Goal: Task Accomplishment & Management: Complete application form

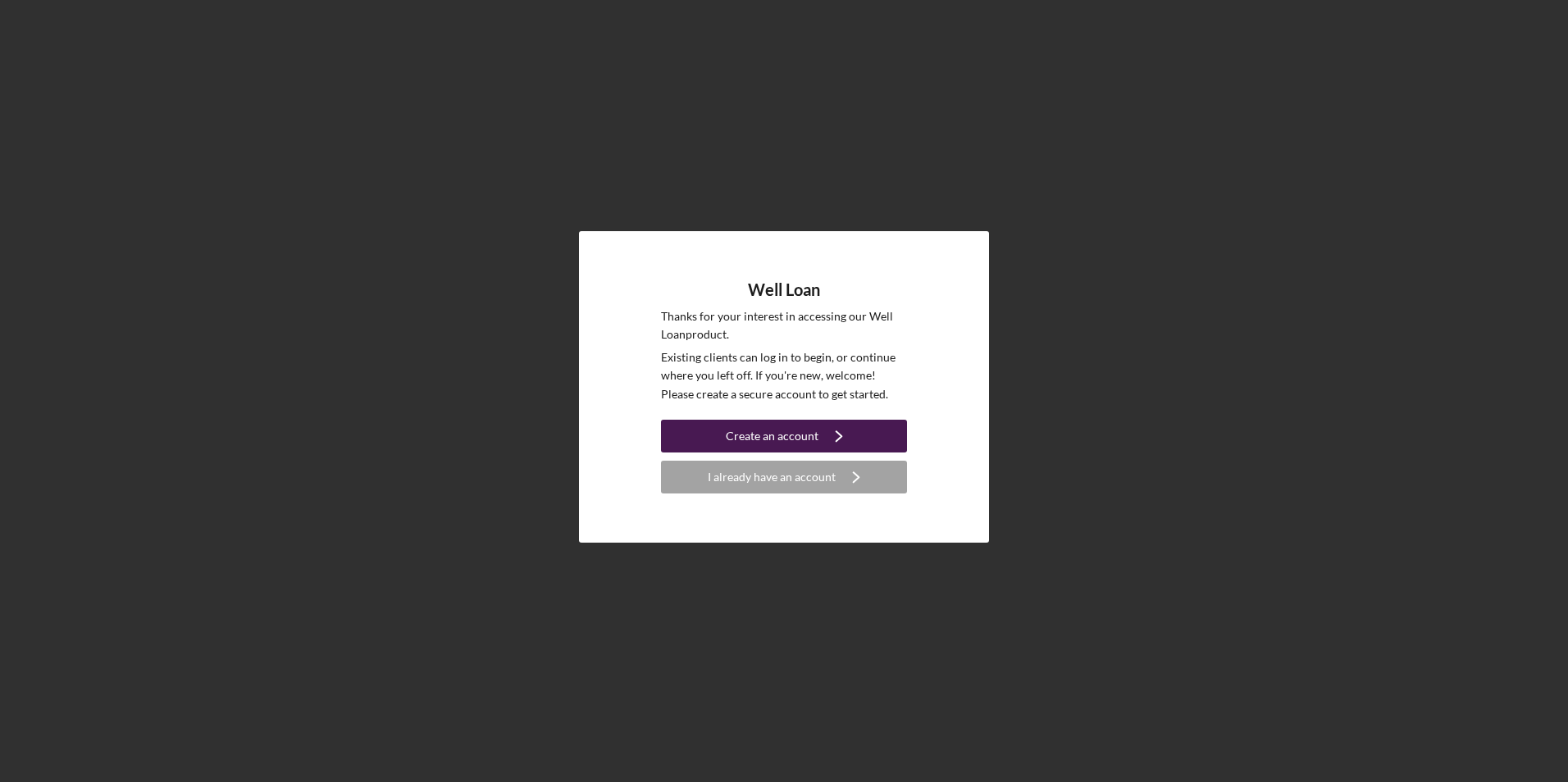
click at [819, 424] on icon "Icon/Navigate" at bounding box center [839, 436] width 41 height 41
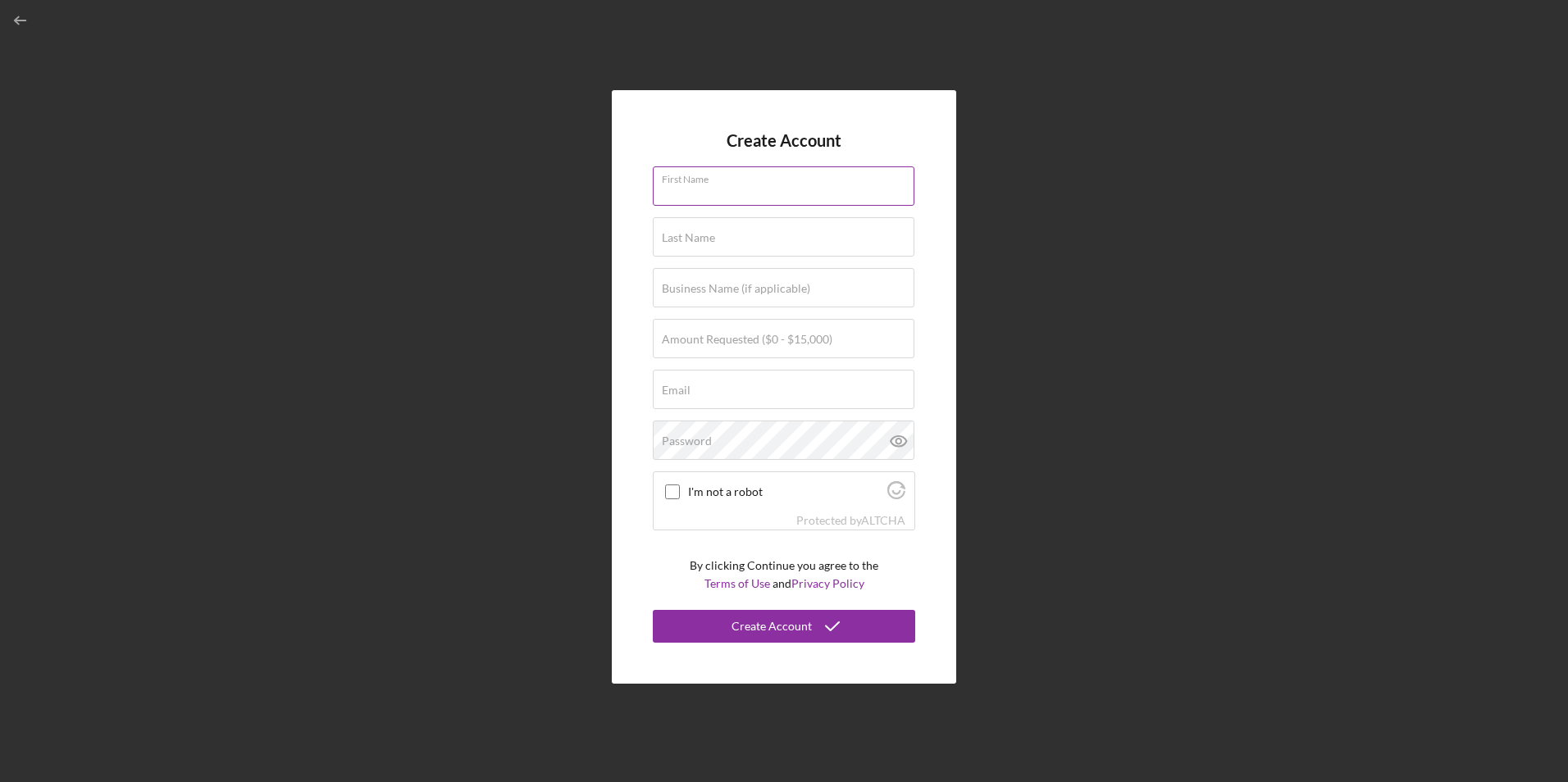
click at [777, 189] on input "First Name" at bounding box center [783, 186] width 262 height 40
type input "[PERSON_NAME]"
type input "[EMAIL_ADDRESS][DOMAIN_NAME]"
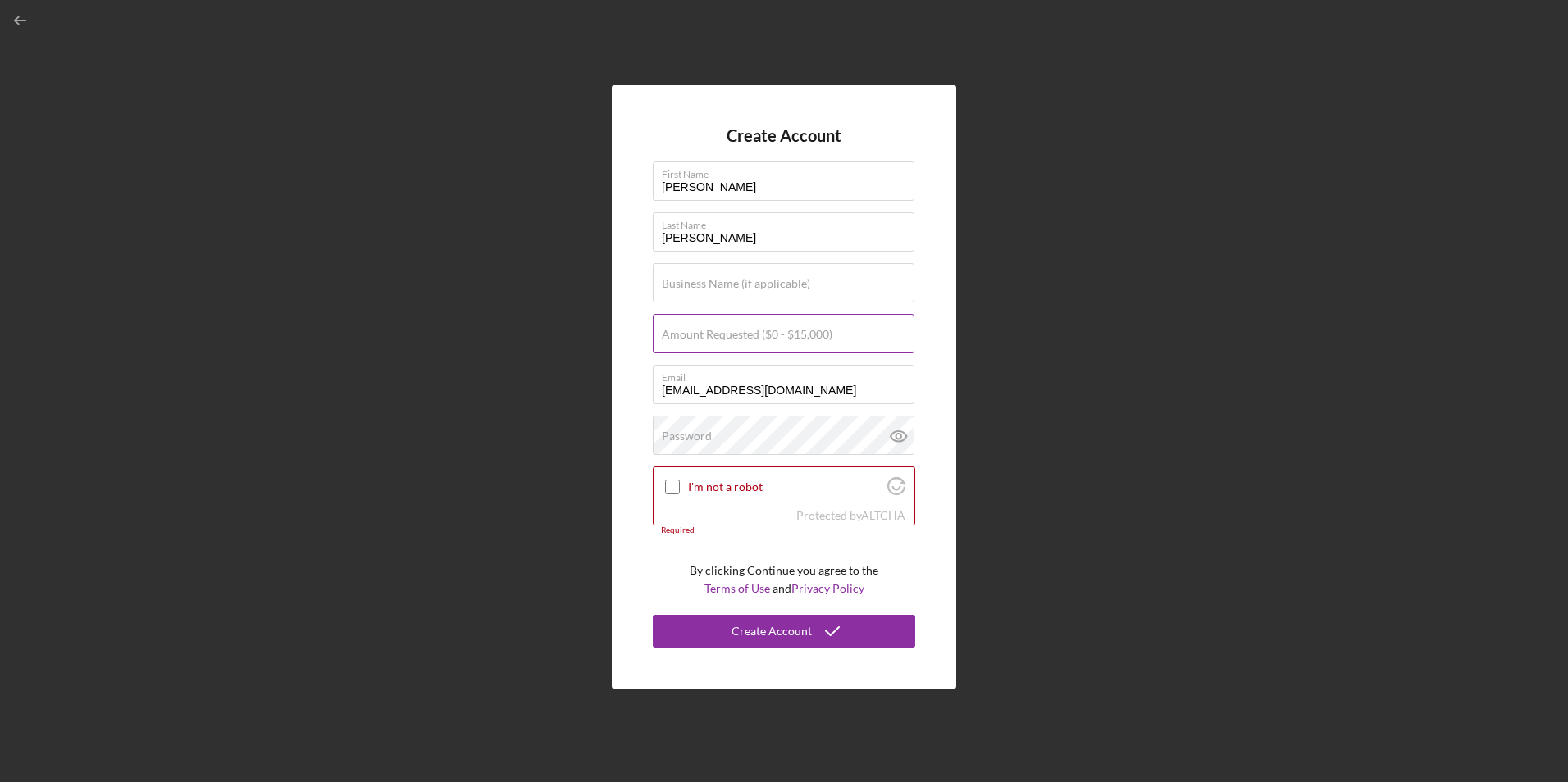
click at [801, 338] on label "Amount Requested ($0 - $15,000)" at bounding box center [747, 335] width 171 height 13
click at [801, 338] on input "Amount Requested ($0 - $15,000)" at bounding box center [783, 333] width 262 height 40
type input "$25,000"
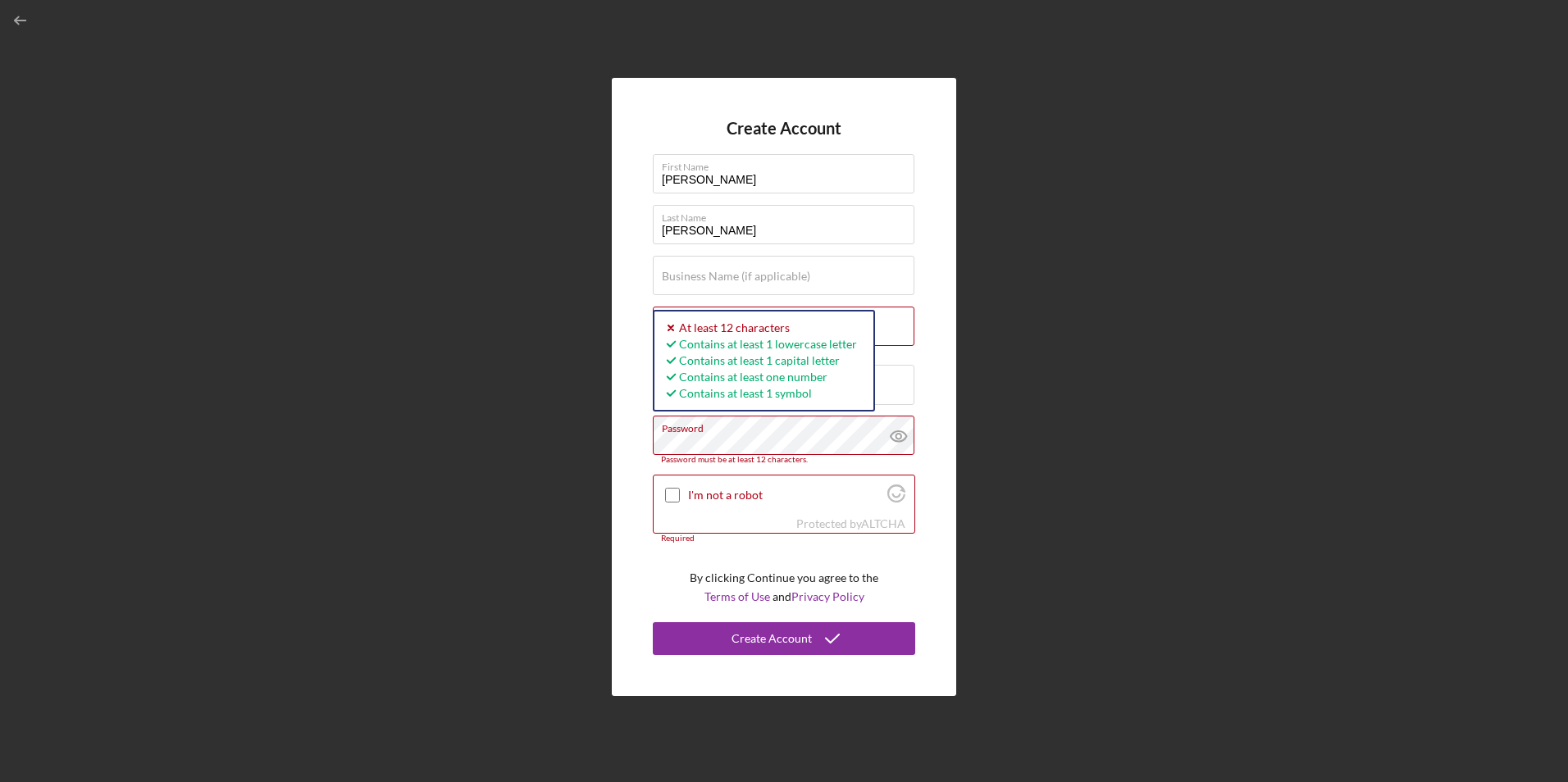
click at [585, 450] on div "Create Account First Name [PERSON_NAME] Last Name [PERSON_NAME] Business Name (…" at bounding box center [784, 386] width 1552 height 774
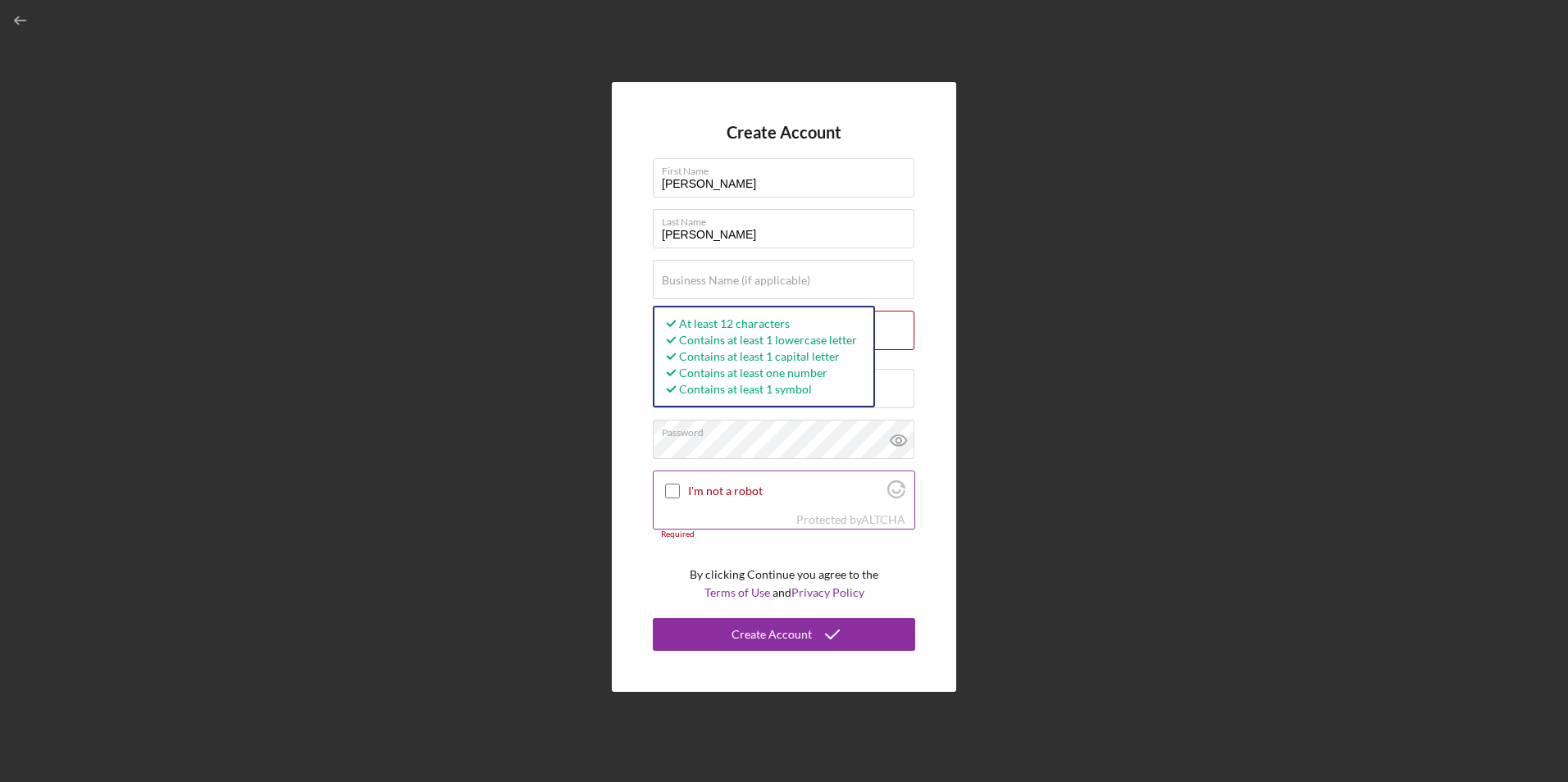
click at [669, 489] on input "I'm not a robot" at bounding box center [673, 492] width 15 height 15
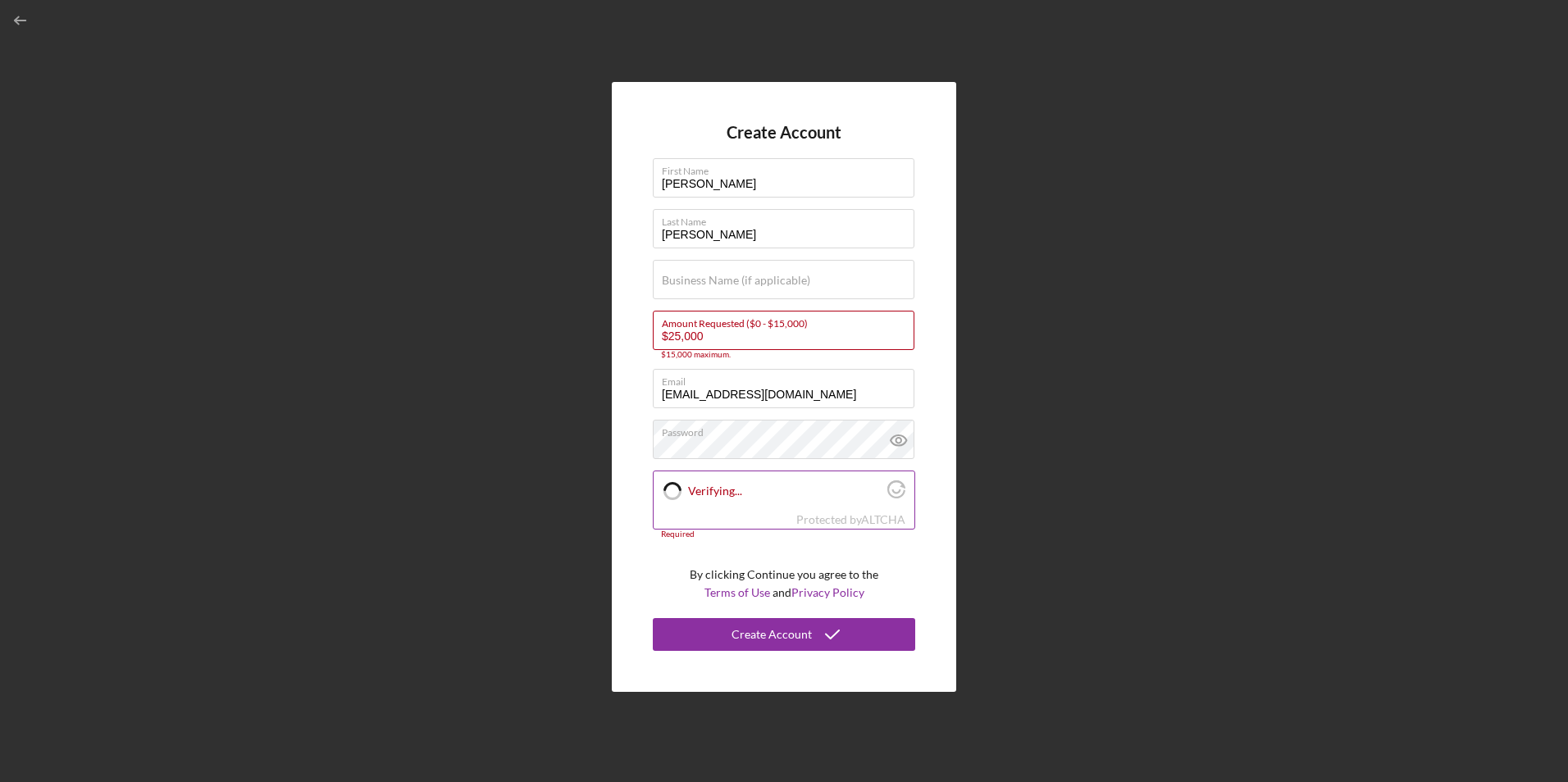
checkbox input "true"
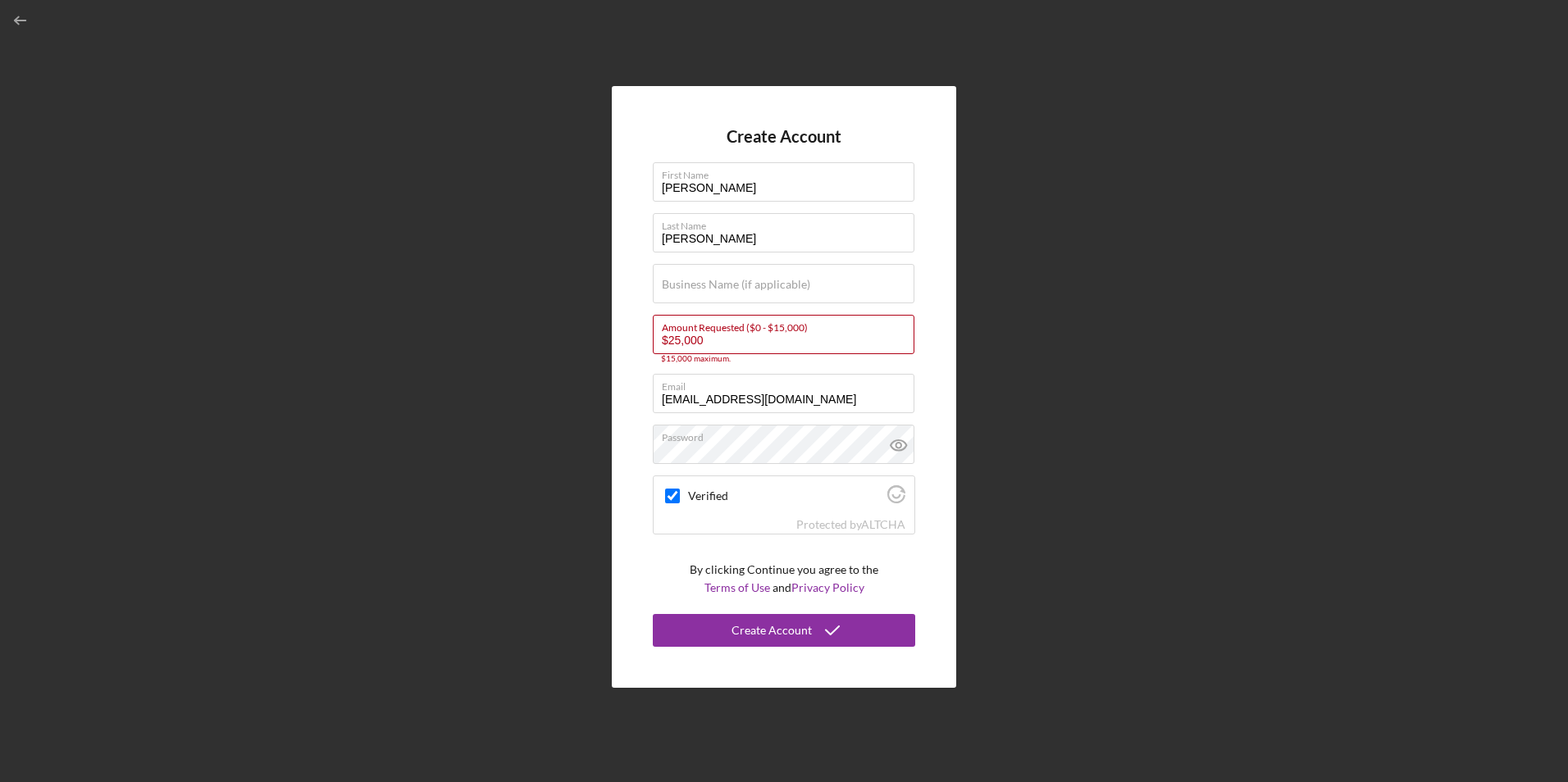
drag, startPoint x: 712, startPoint y: 348, endPoint x: 542, endPoint y: 341, distance: 170.1
click at [539, 343] on div "Create Account First Name [PERSON_NAME] Last Name [PERSON_NAME] Business Name (…" at bounding box center [784, 386] width 1552 height 774
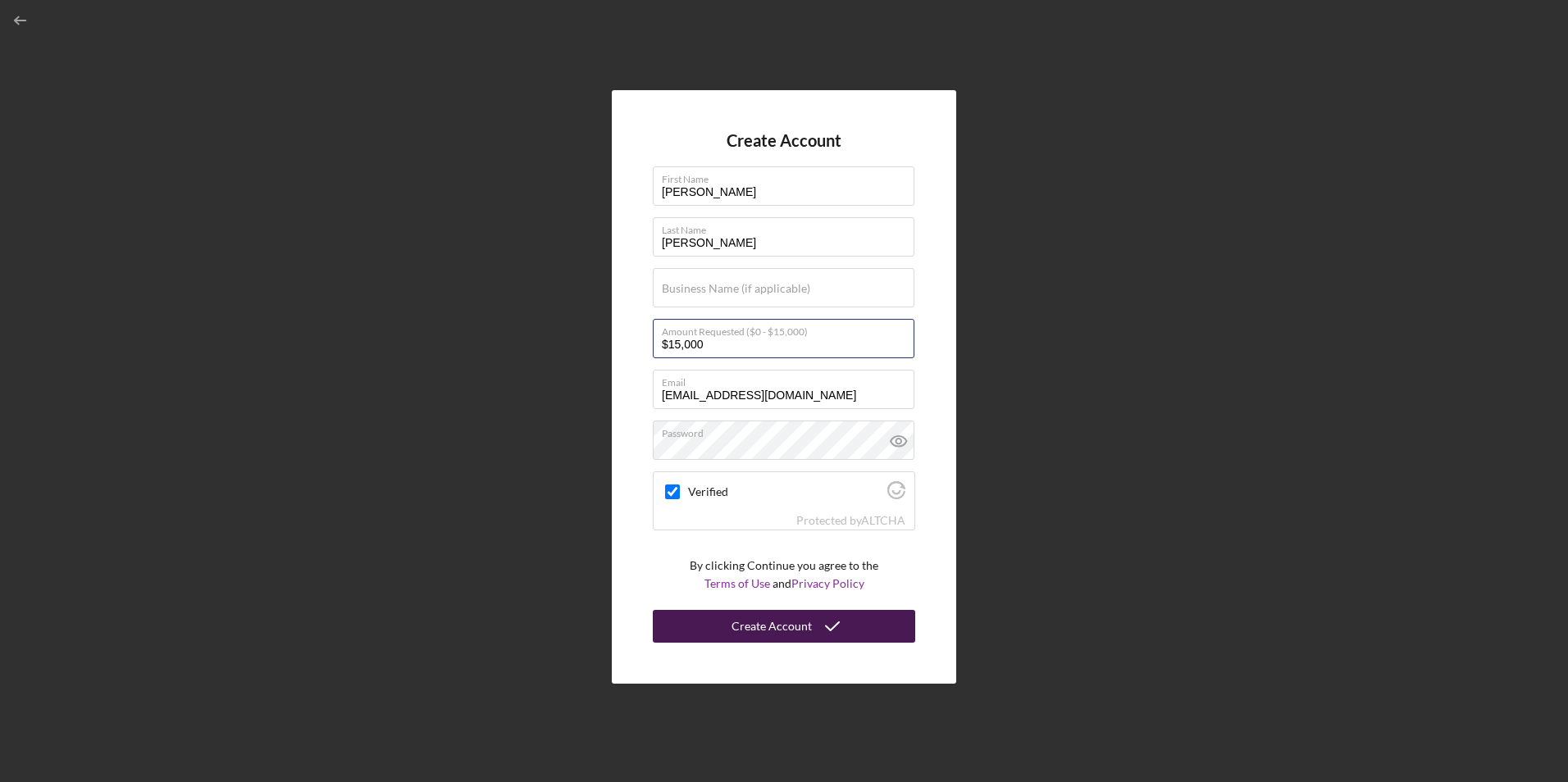
type input "$15,000"
click at [765, 619] on div "Create Account" at bounding box center [771, 626] width 80 height 33
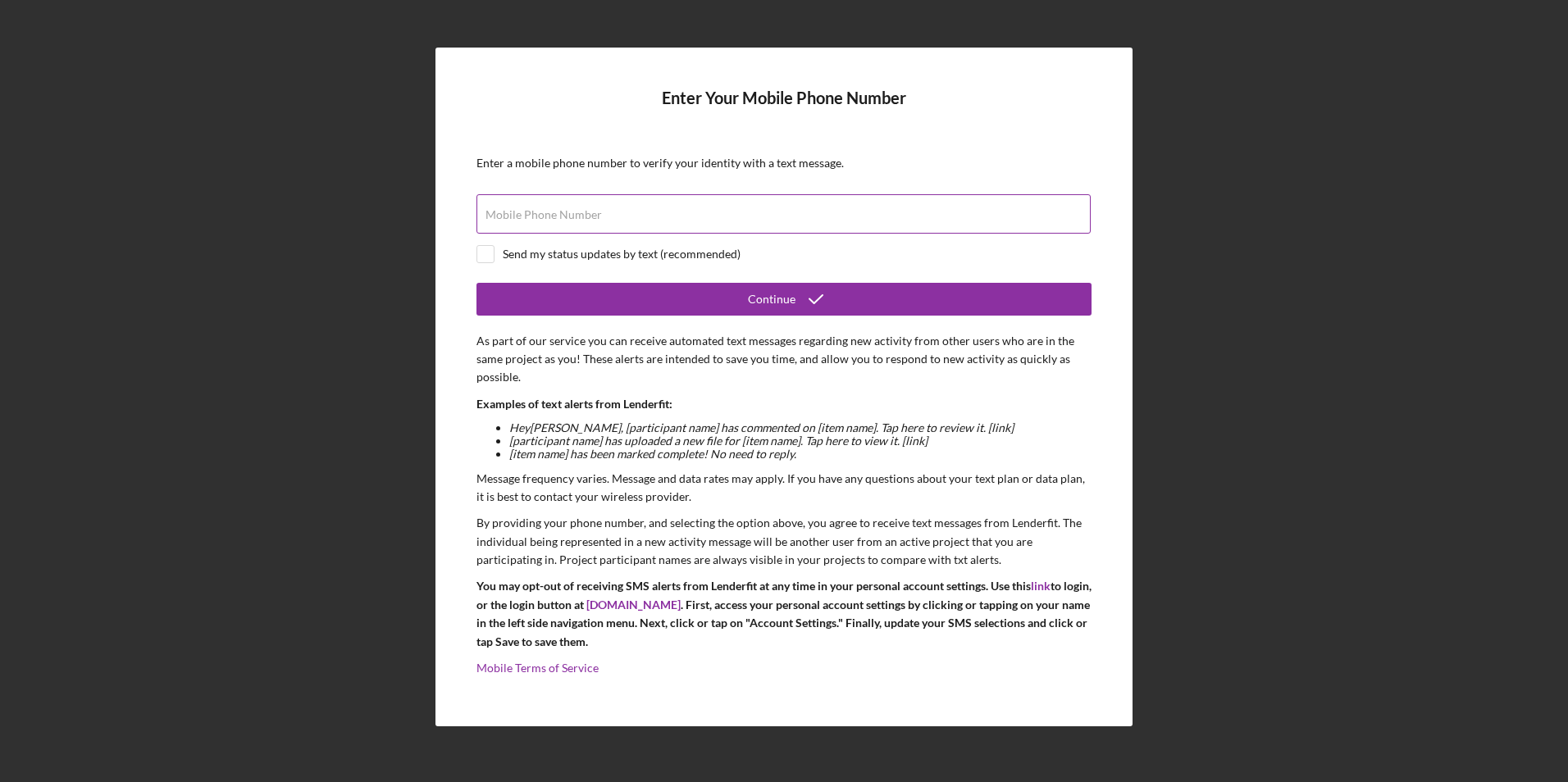
click at [612, 218] on input "Mobile Phone Number" at bounding box center [783, 214] width 614 height 40
type input "[PHONE_NUMBER]"
click at [479, 257] on input "checkbox" at bounding box center [485, 253] width 16 height 16
checkbox input "true"
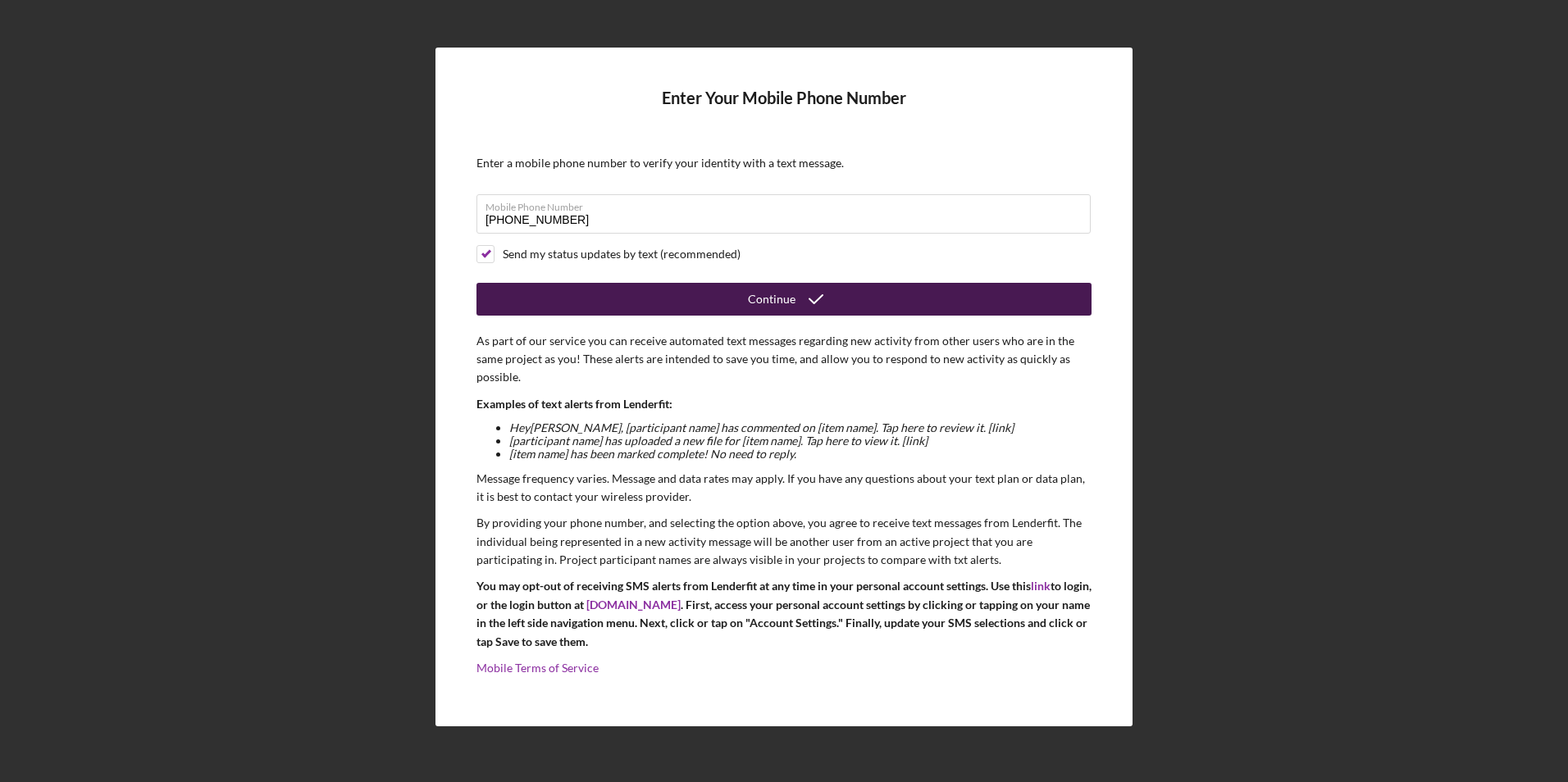
click at [573, 300] on button "Continue" at bounding box center [784, 299] width 615 height 33
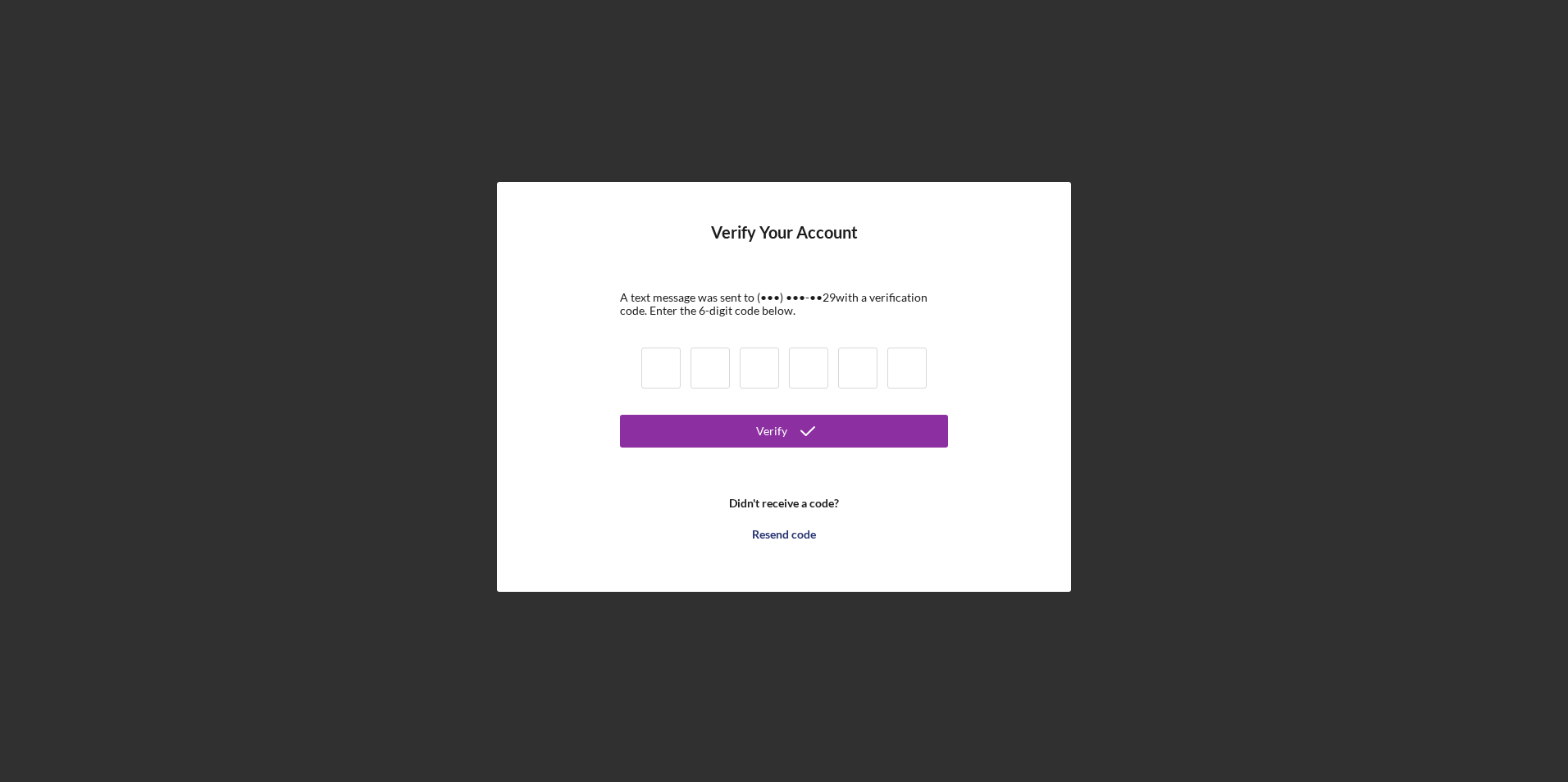
click at [653, 359] on input at bounding box center [661, 368] width 40 height 41
type input "3"
type input "7"
type input "4"
type input "2"
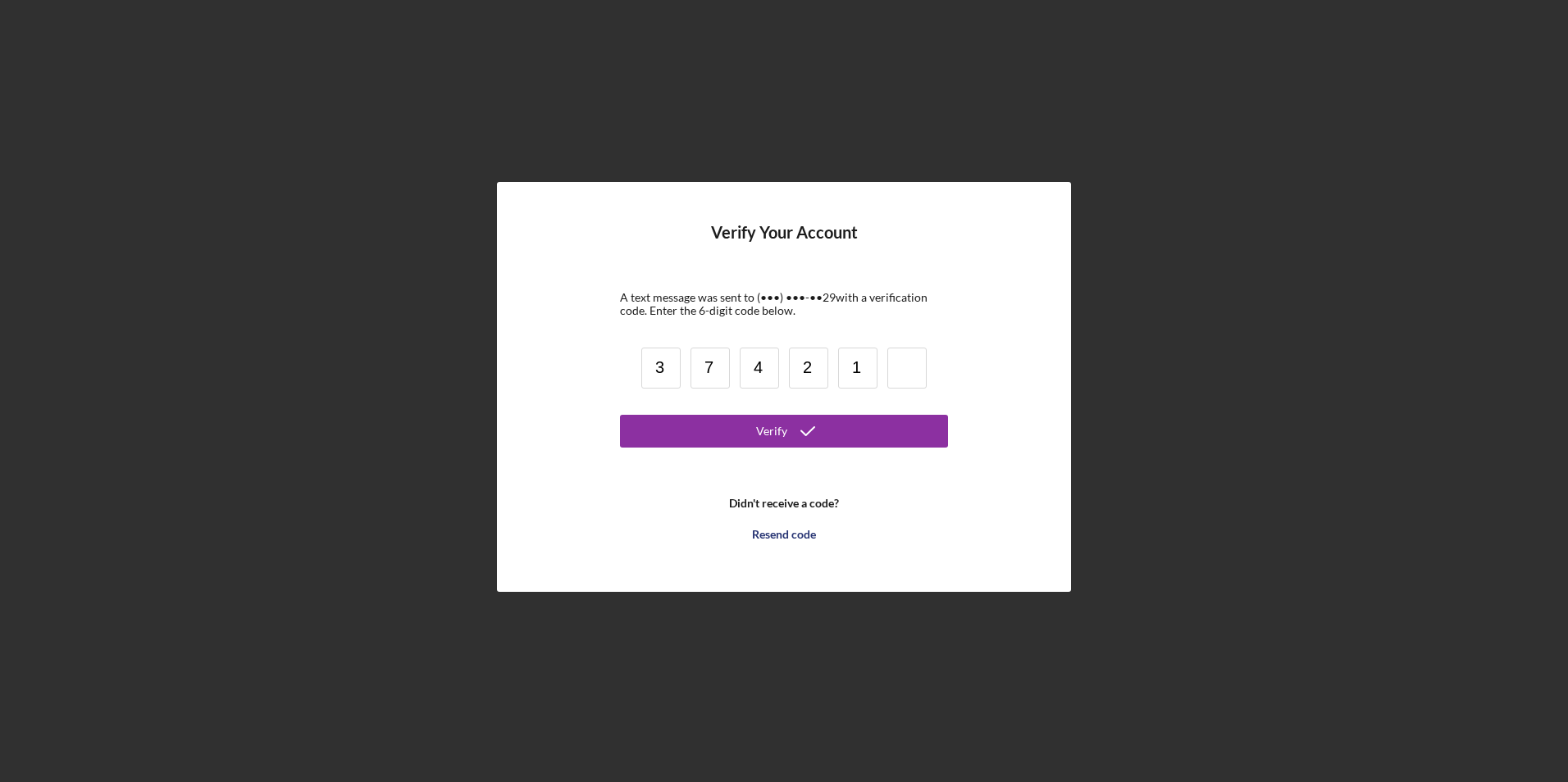
type input "1"
type input "2"
click at [771, 423] on div "Verify" at bounding box center [771, 431] width 31 height 33
